Goal: Task Accomplishment & Management: Use online tool/utility

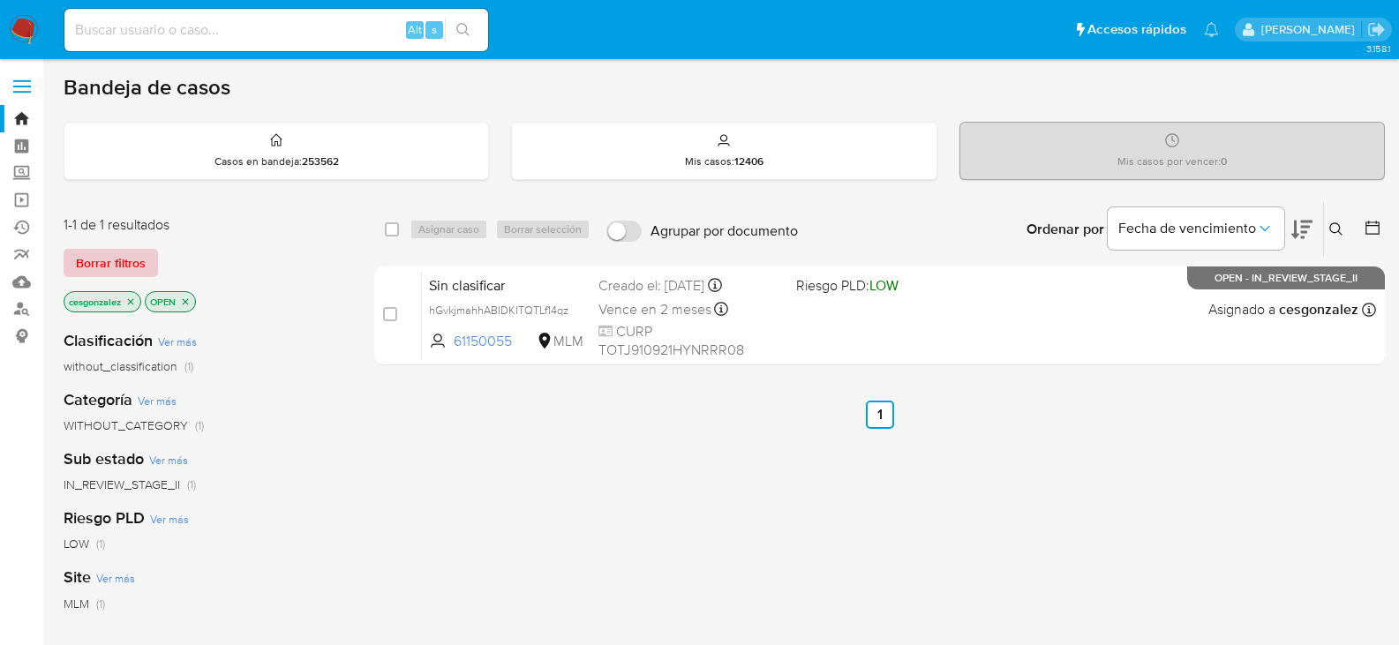
click at [115, 251] on span "Borrar filtros" at bounding box center [111, 263] width 70 height 25
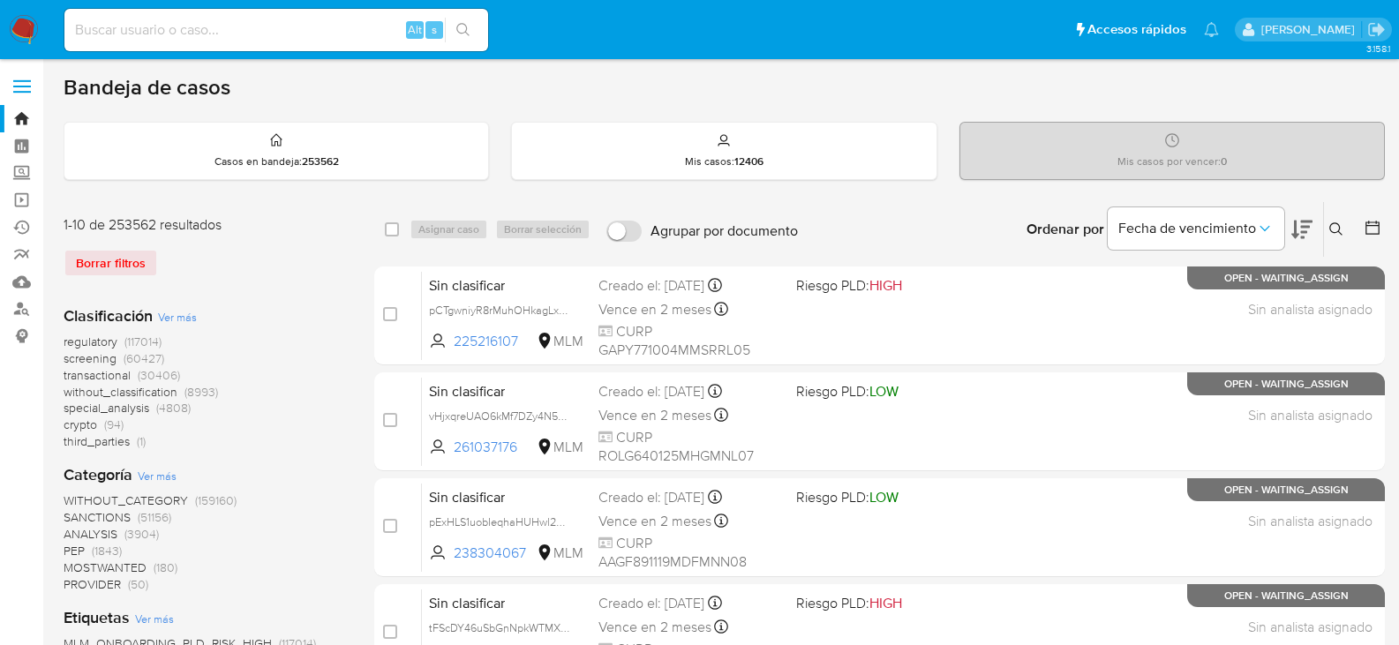
click at [90, 364] on span "screening" at bounding box center [90, 359] width 53 height 18
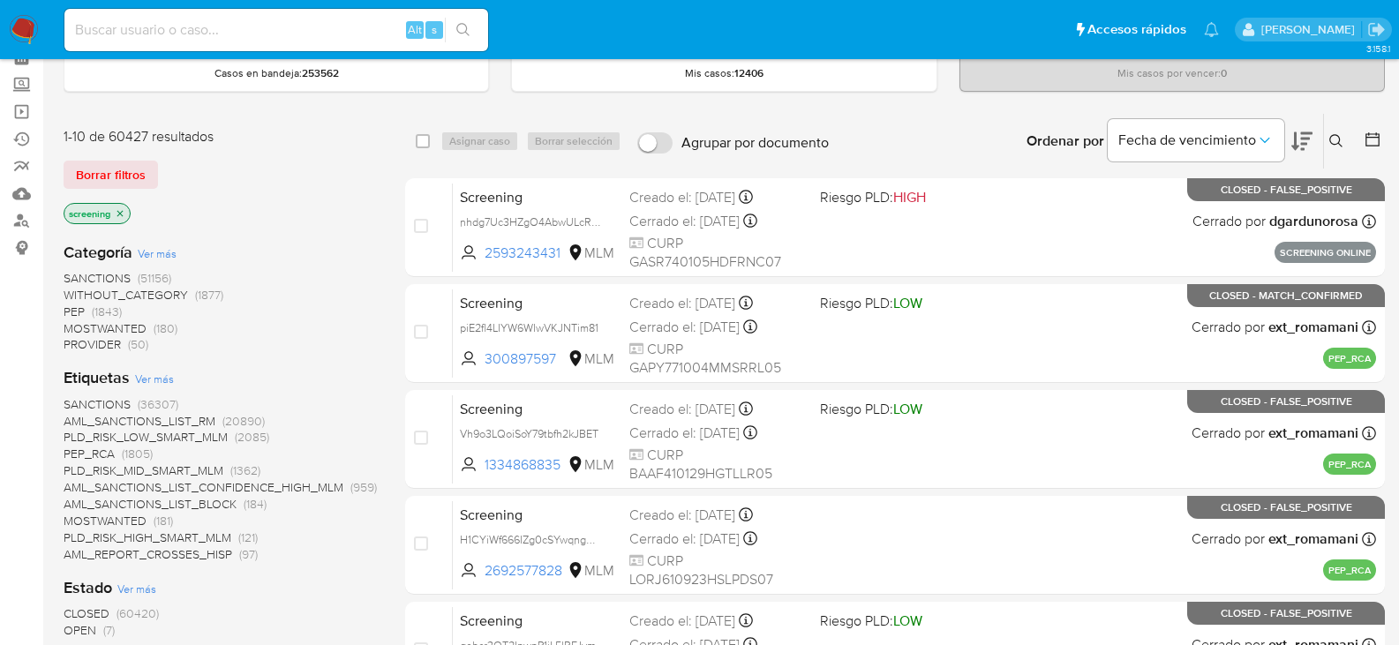
scroll to position [265, 0]
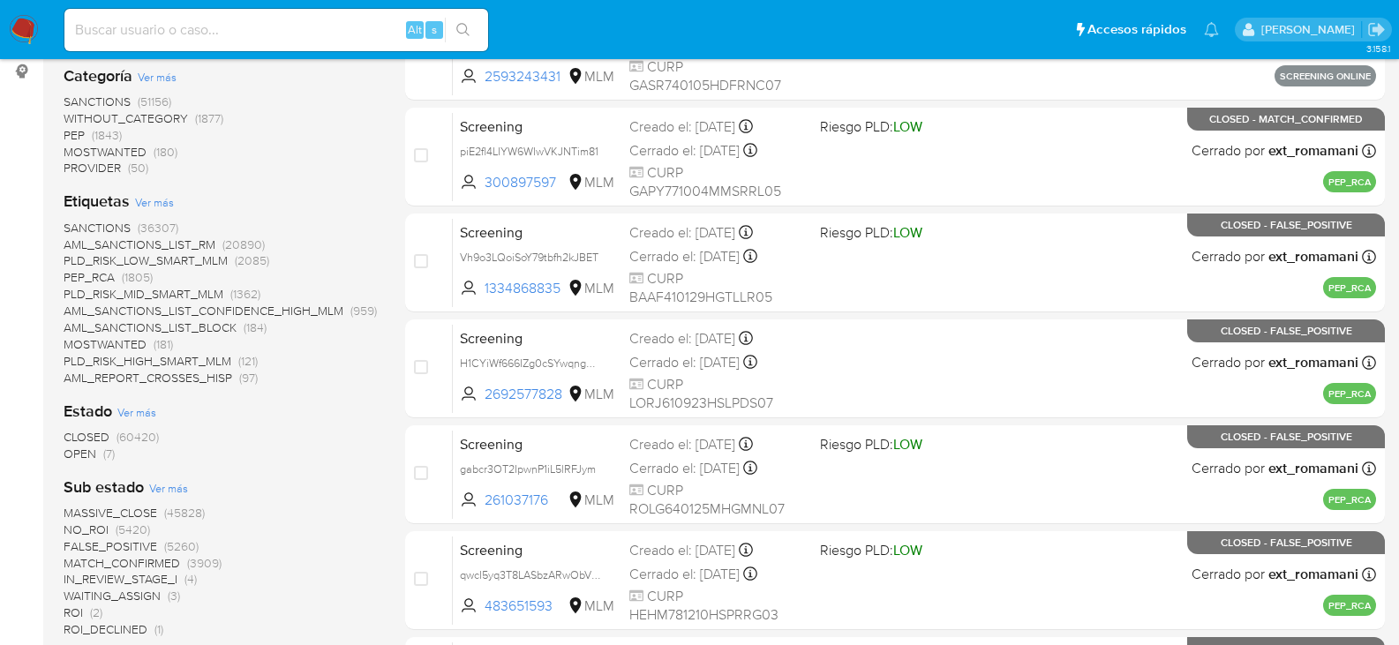
click at [95, 462] on span "OPEN" at bounding box center [80, 454] width 33 height 18
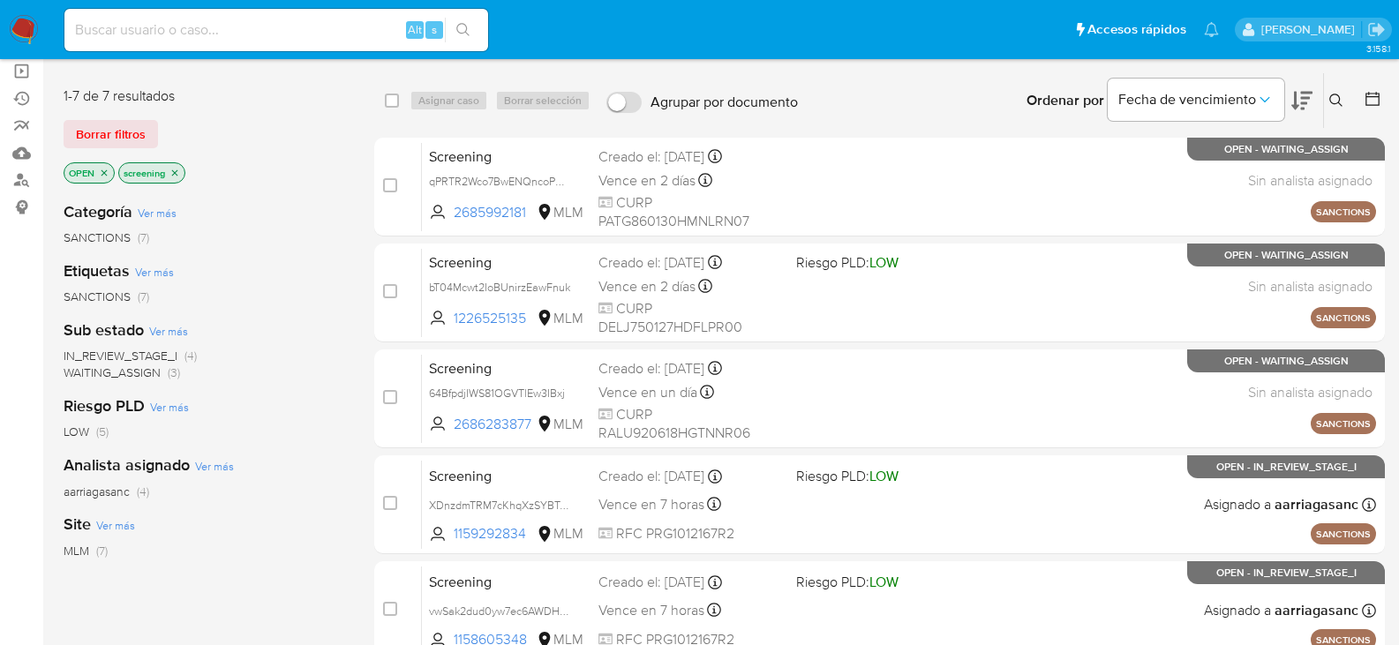
scroll to position [88, 0]
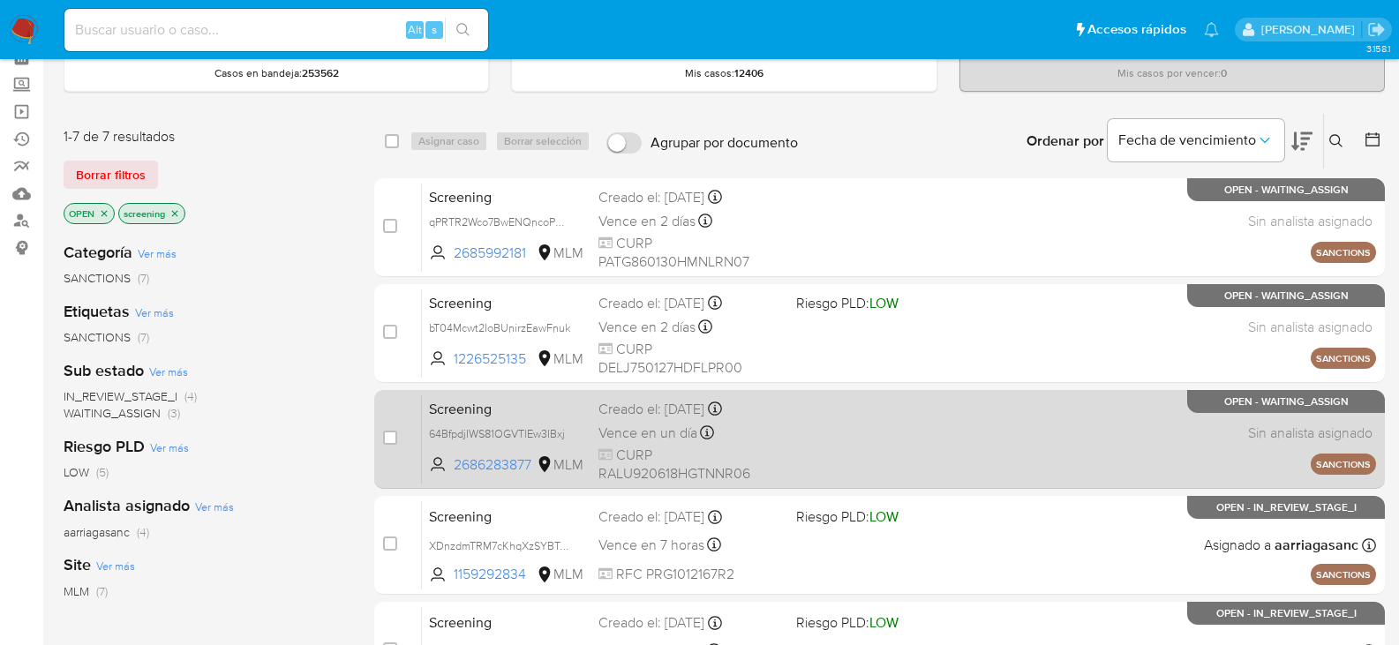
click at [808, 454] on div "Screening 64BfpdjIWS81OGVTlEw3IBxj 2686283877 MLM Creado el: [DATE] Creado el: …" at bounding box center [899, 439] width 954 height 89
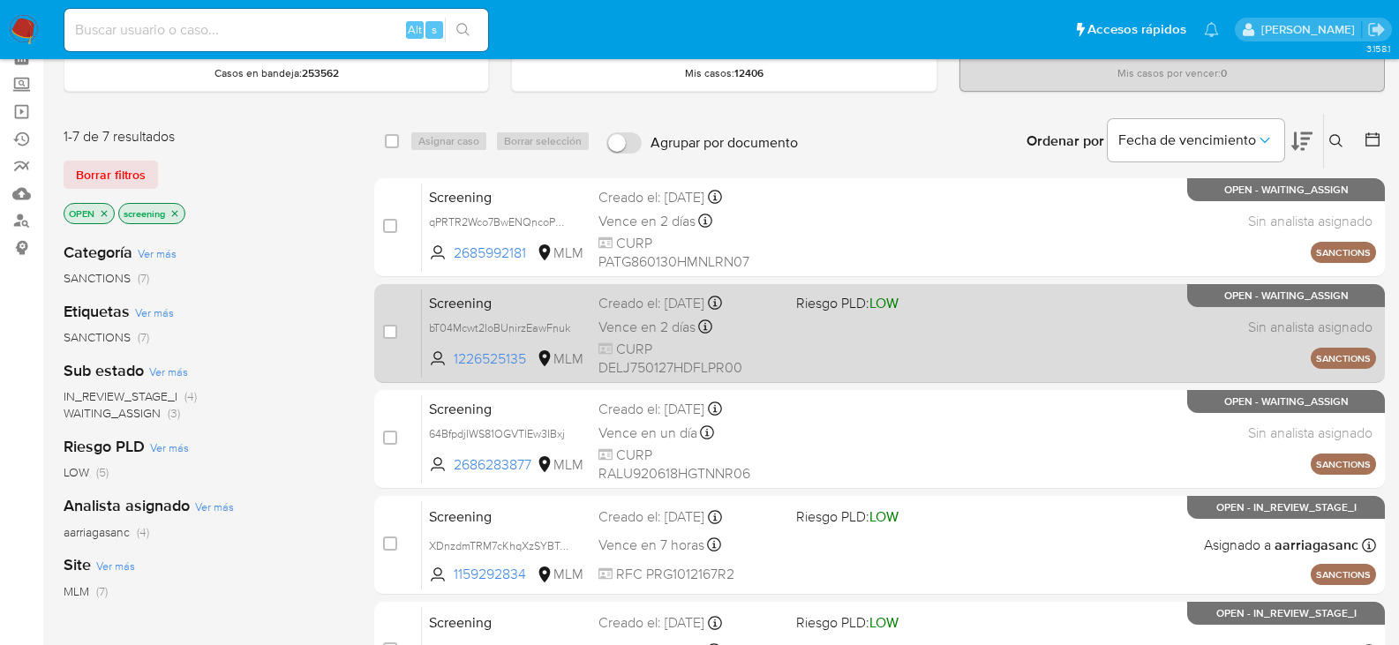
click at [963, 326] on div "Screening bT04Mcwt2IoBUnirzEawFnuk 1226525135 MLM Riesgo PLD: LOW Creado el: [D…" at bounding box center [899, 333] width 954 height 89
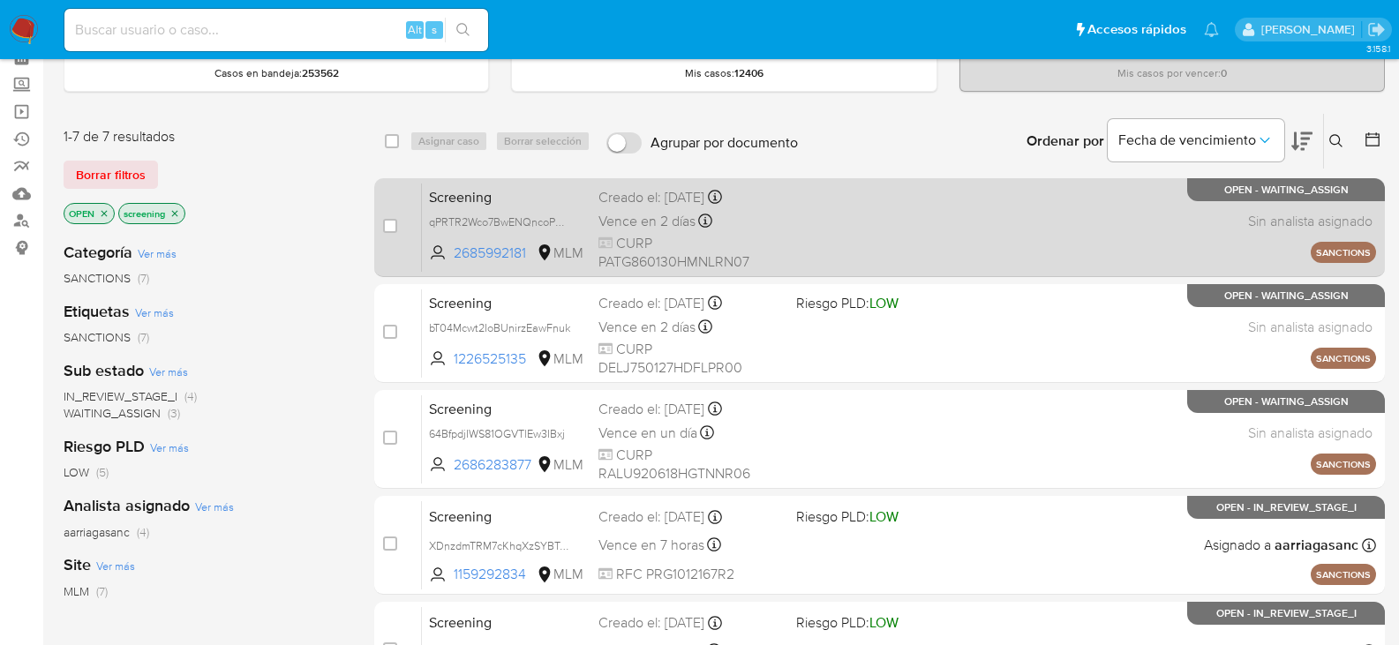
click at [760, 235] on span "CURP PATG860130HMNLRN07" at bounding box center [691, 253] width 184 height 38
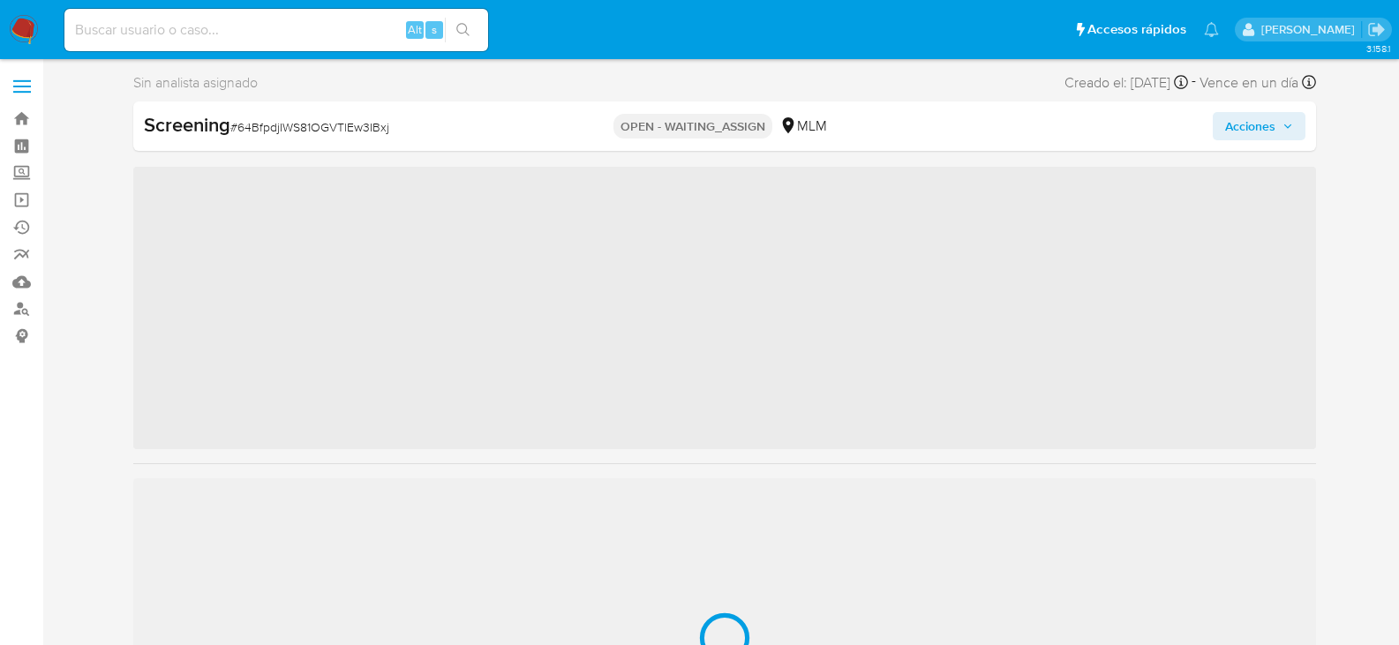
scroll to position [746, 0]
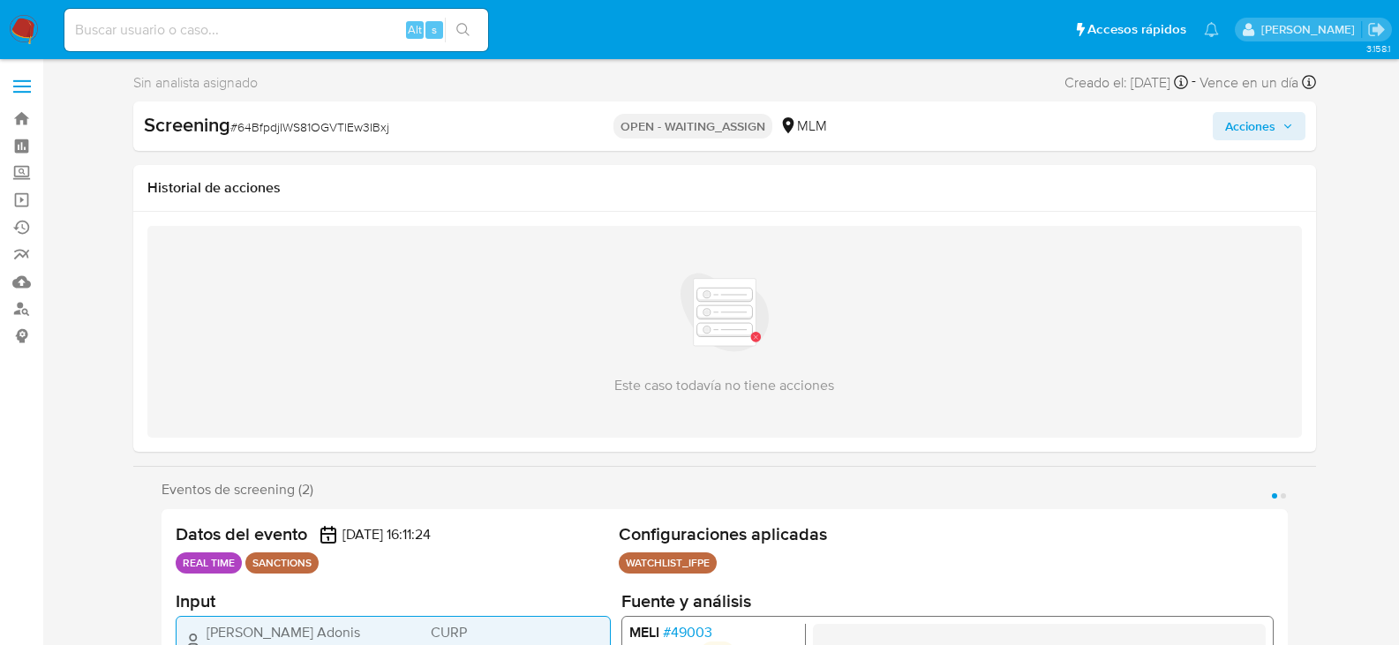
select select "10"
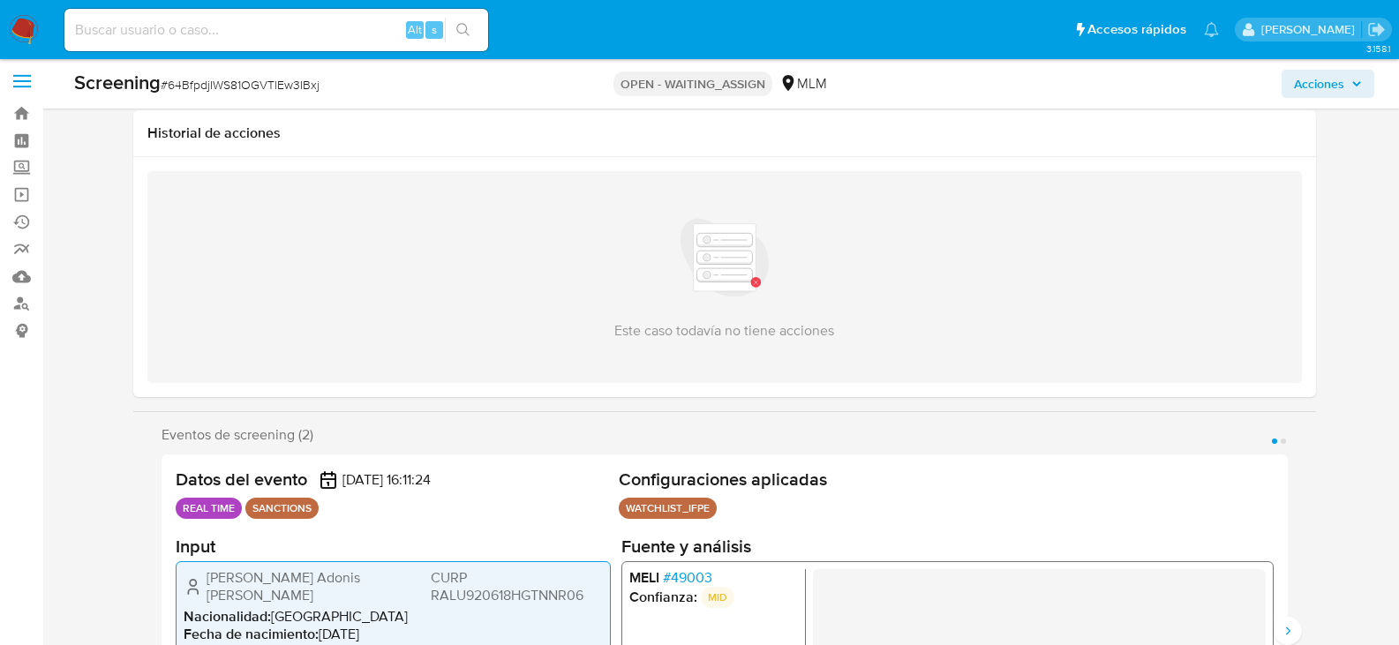
scroll to position [88, 0]
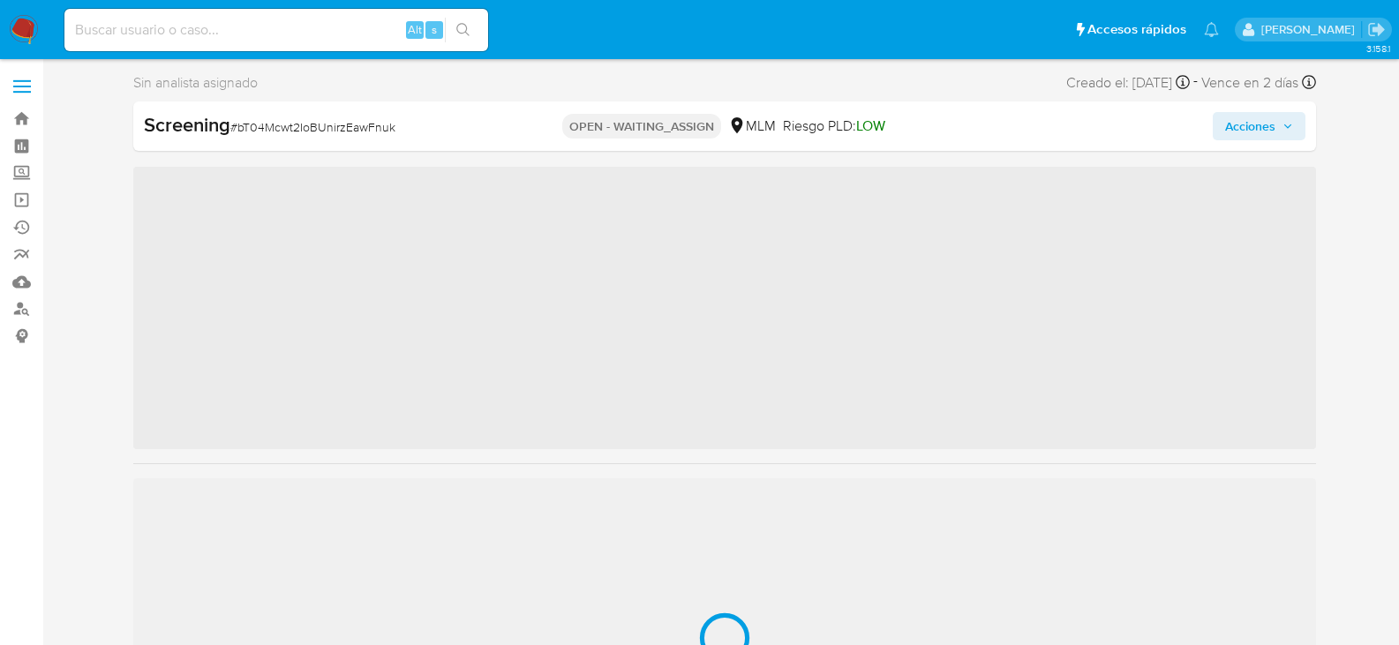
scroll to position [746, 0]
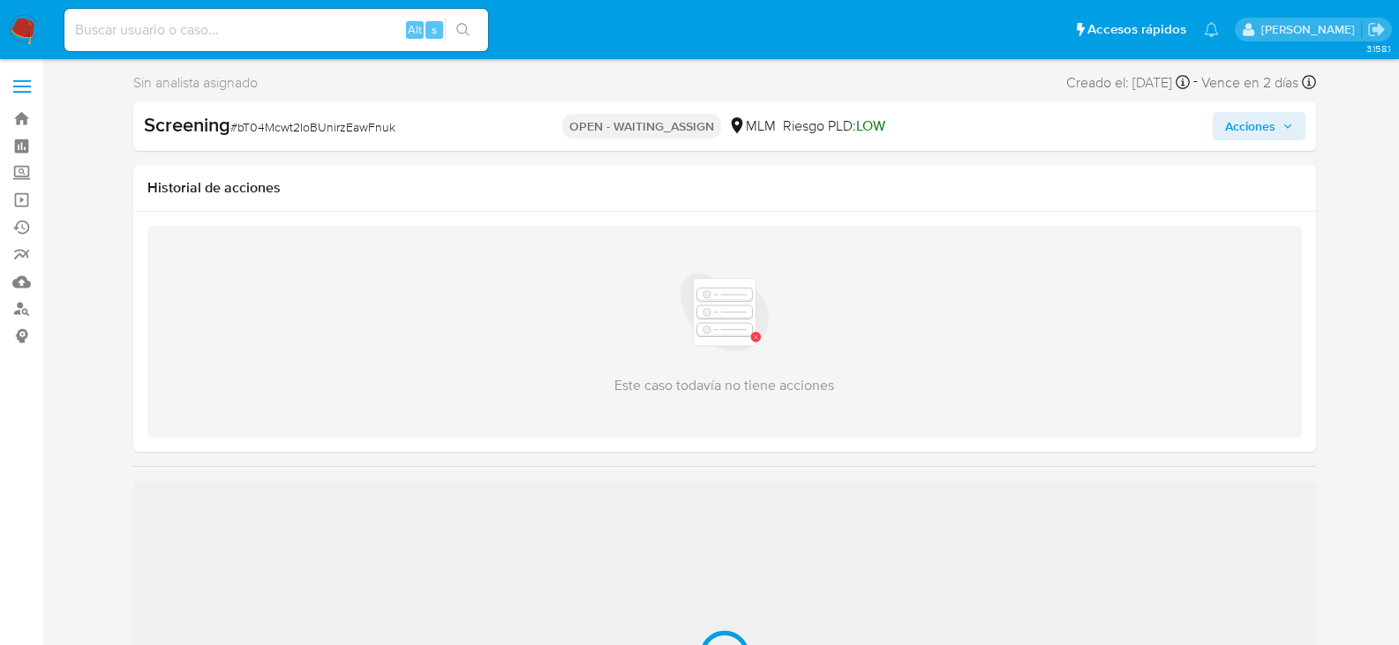
select select "10"
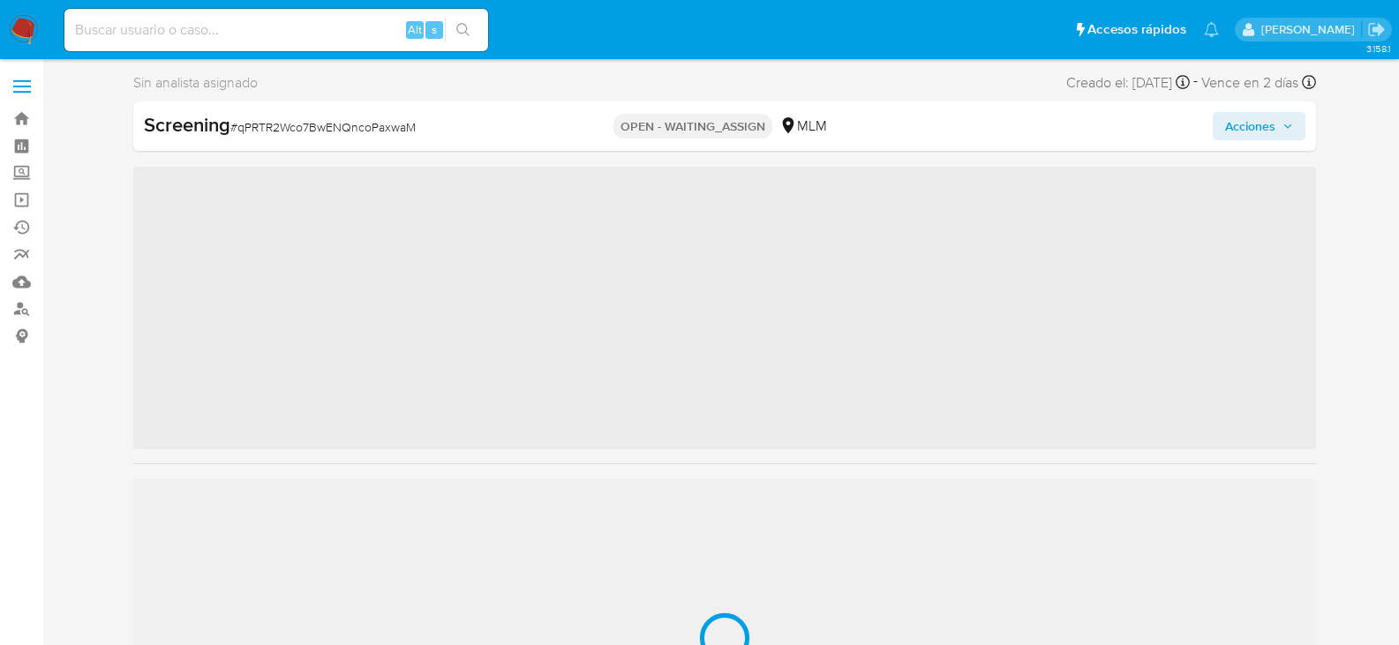
scroll to position [746, 0]
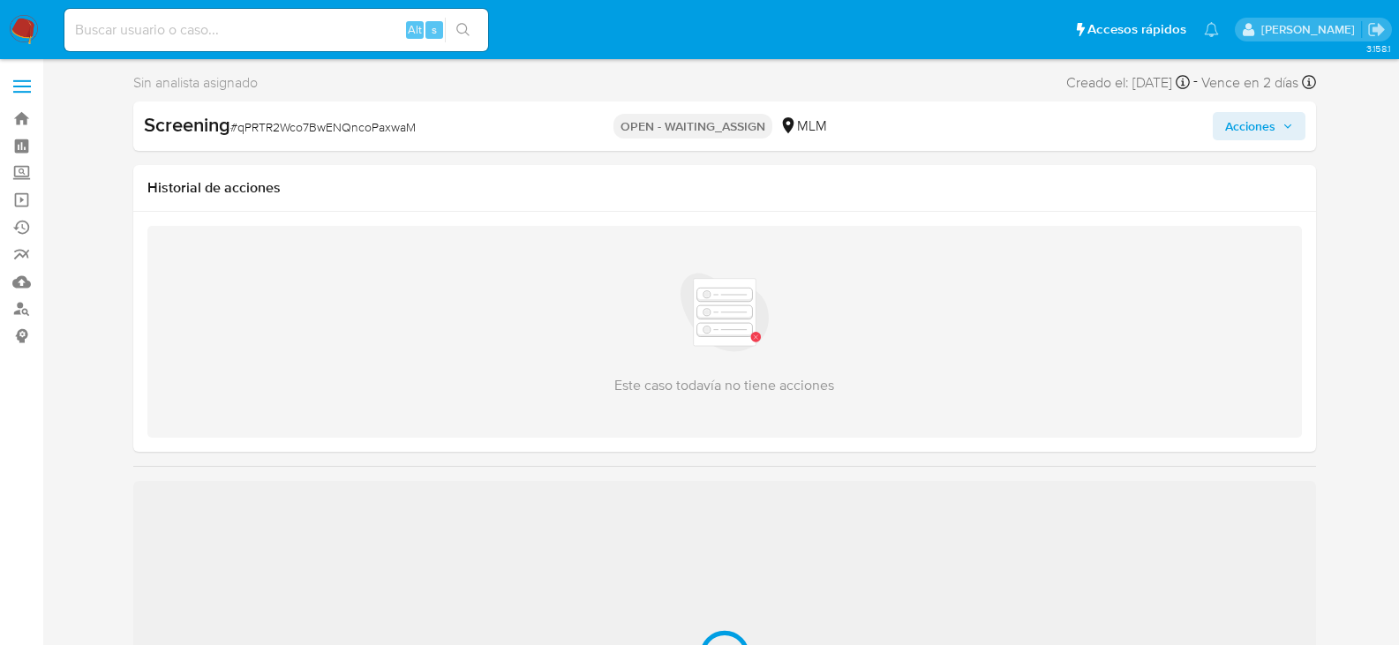
select select "10"
